Goal: Information Seeking & Learning: Learn about a topic

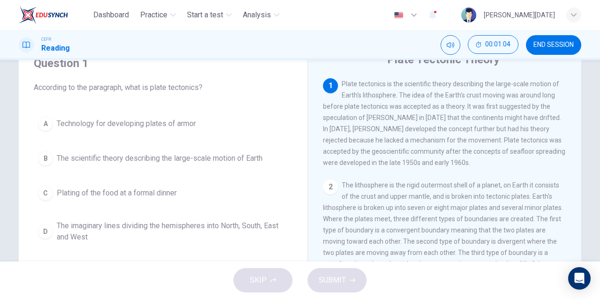
scroll to position [54, 0]
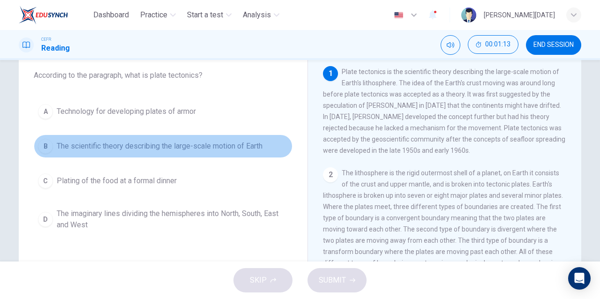
click at [171, 152] on button "B The scientific theory describing the large-scale motion of Earth" at bounding box center [163, 146] width 259 height 23
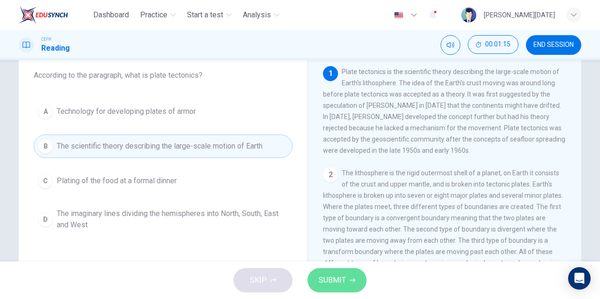
click at [338, 272] on button "SUBMIT" at bounding box center [337, 280] width 59 height 24
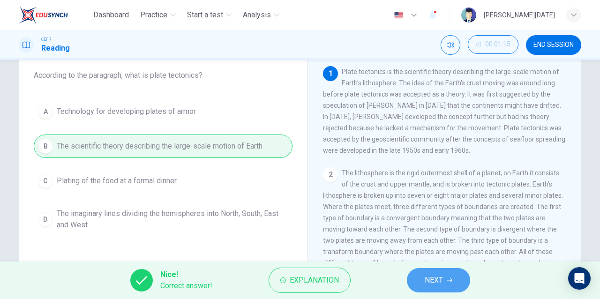
click at [432, 283] on span "NEXT" at bounding box center [434, 280] width 18 height 13
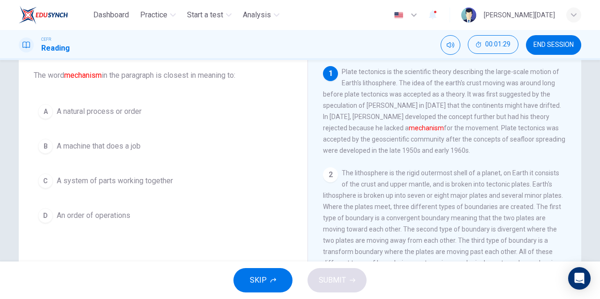
click at [145, 178] on span "A system of parts working together" at bounding box center [115, 180] width 116 height 11
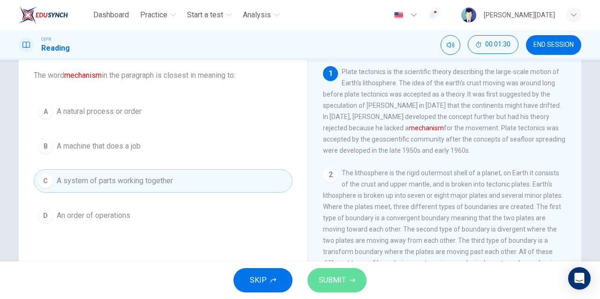
click at [349, 290] on button "SUBMIT" at bounding box center [337, 280] width 59 height 24
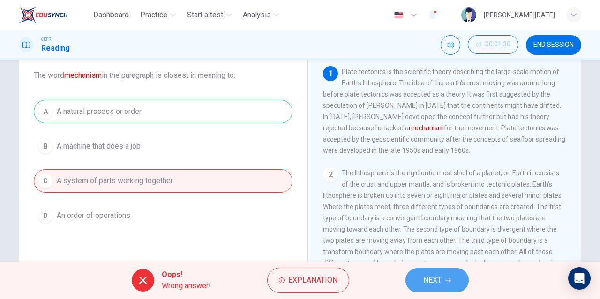
click at [444, 282] on button "NEXT" at bounding box center [437, 280] width 63 height 24
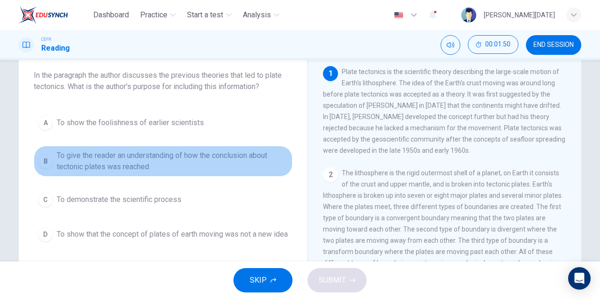
click at [183, 163] on span "To give the reader an understanding of how the conclusion about tectonic plates…" at bounding box center [173, 161] width 232 height 23
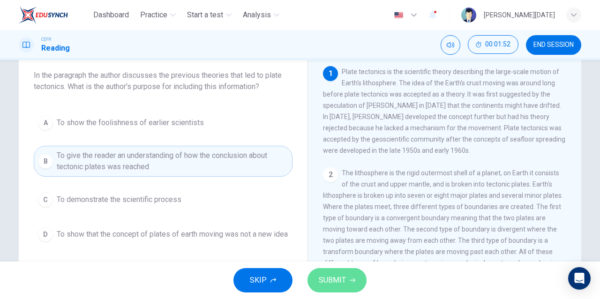
click at [327, 272] on button "SUBMIT" at bounding box center [337, 280] width 59 height 24
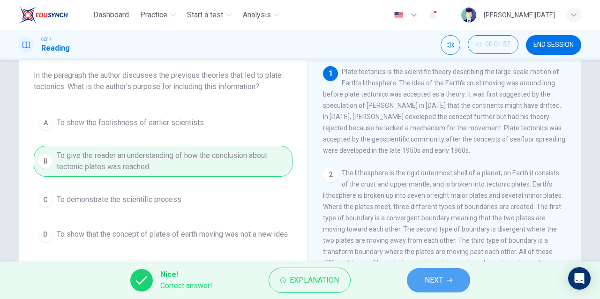
click at [434, 286] on span "NEXT" at bounding box center [434, 280] width 18 height 13
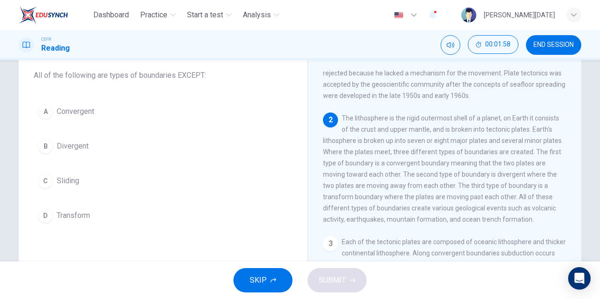
scroll to position [57, 0]
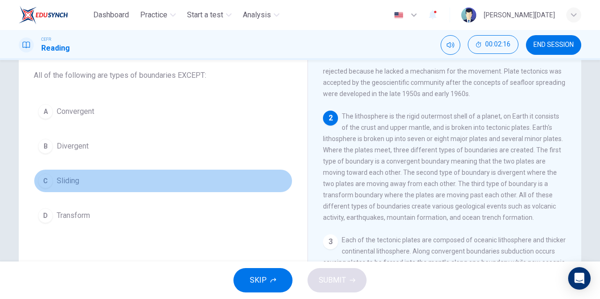
click at [51, 188] on button "C Sliding" at bounding box center [163, 180] width 259 height 23
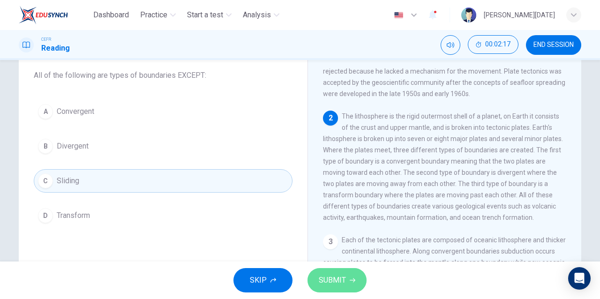
click at [319, 280] on span "SUBMIT" at bounding box center [332, 280] width 27 height 13
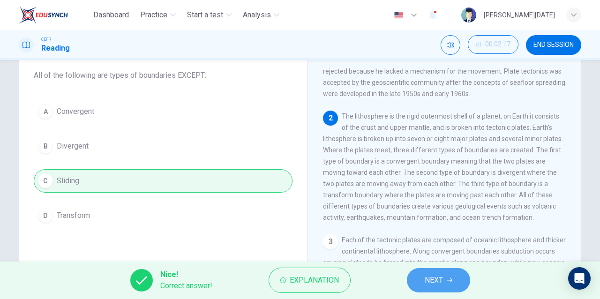
click at [431, 284] on span "NEXT" at bounding box center [434, 280] width 18 height 13
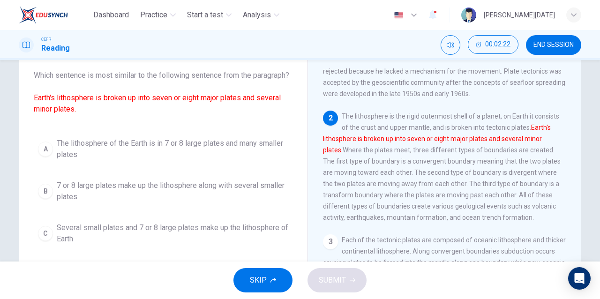
click at [353, 162] on span "The lithosphere is the rigid outermost shell of a planet, on Earth it consists …" at bounding box center [442, 167] width 238 height 109
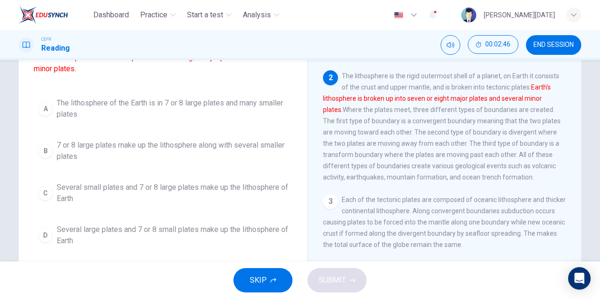
scroll to position [98, 0]
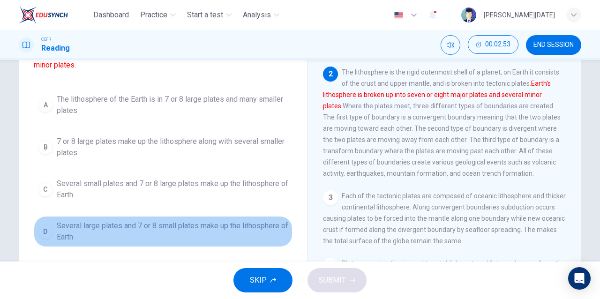
click at [196, 236] on span "Several large plates and 7 or 8 small plates make up the lithosphere of Earth" at bounding box center [173, 231] width 232 height 23
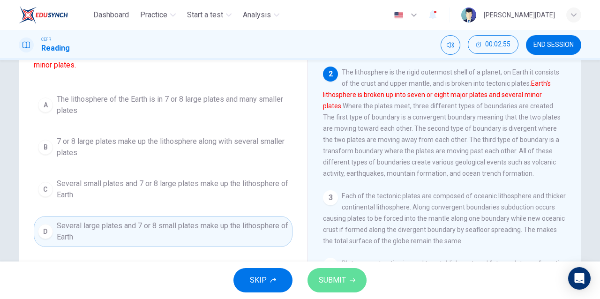
click at [319, 280] on span "SUBMIT" at bounding box center [332, 280] width 27 height 13
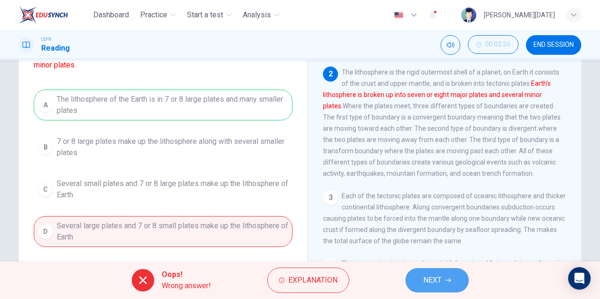
click at [417, 283] on button "NEXT" at bounding box center [437, 280] width 63 height 24
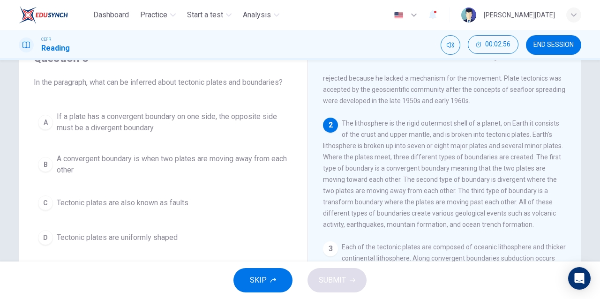
scroll to position [46, 0]
